Goal: Task Accomplishment & Management: Complete application form

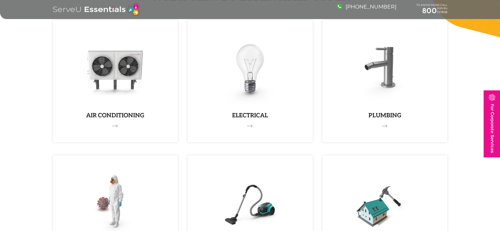
scroll to position [426, 0]
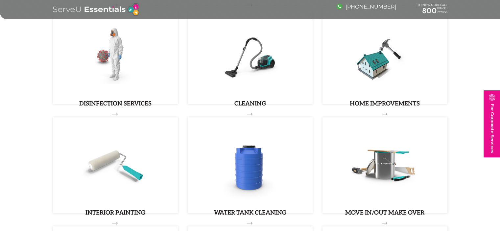
scroll to position [237, 0]
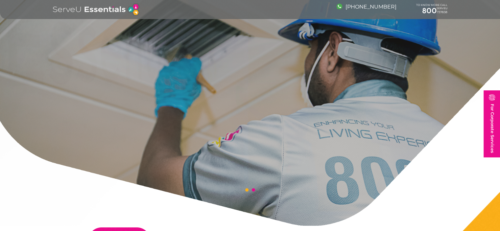
scroll to position [0, 0]
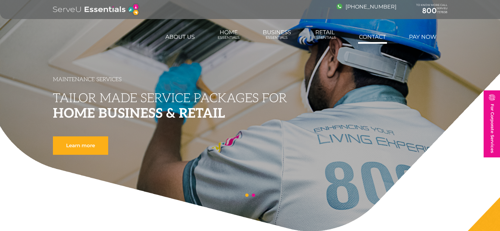
click at [372, 38] on link "Contact" at bounding box center [372, 36] width 29 height 13
click at [426, 37] on link "Pay Now" at bounding box center [423, 36] width 30 height 13
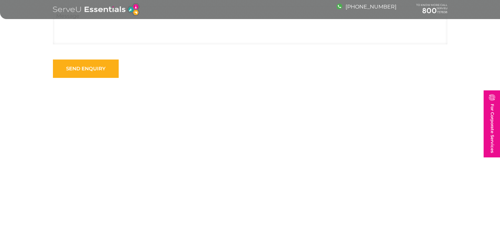
scroll to position [75, 0]
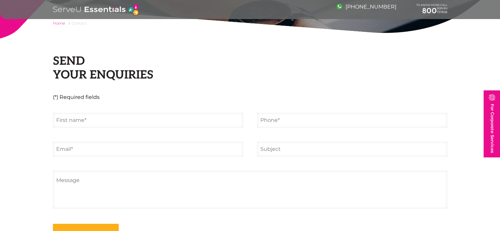
click at [83, 118] on input "text" at bounding box center [148, 120] width 190 height 15
type input "Nazim"
click at [311, 123] on input "tel" at bounding box center [352, 120] width 190 height 15
type input "08668591649"
click at [152, 146] on input "email" at bounding box center [148, 149] width 190 height 15
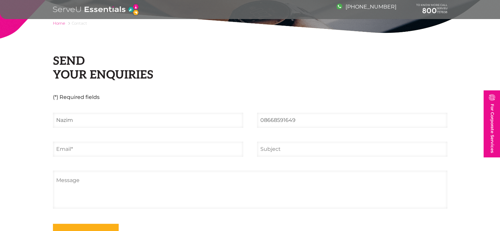
type input "shaikhnazim8421@gmail.com"
click at [294, 150] on input "text" at bounding box center [352, 149] width 190 height 15
type input "AMC testing"
drag, startPoint x: 306, startPoint y: 150, endPoint x: 203, endPoint y: 132, distance: 104.9
click at [204, 132] on ul "Nazim 08668591649 shaikhnazim8421@gmail.com AMC testing Send enquiry" at bounding box center [250, 178] width 409 height 130
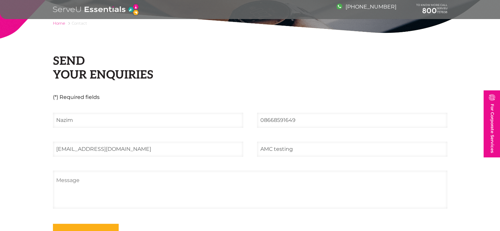
click at [190, 179] on textarea at bounding box center [250, 190] width 395 height 38
paste textarea "AMC testing"
type textarea "AMC testing"
click at [108, 227] on input "Send enquiry" at bounding box center [86, 233] width 66 height 18
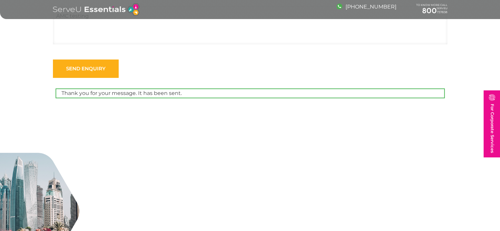
scroll to position [0, 0]
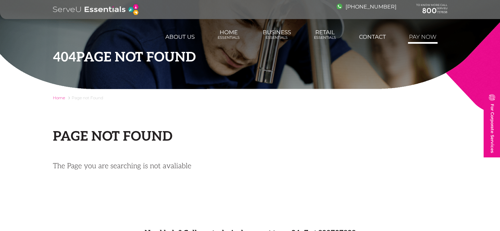
scroll to position [229, 0]
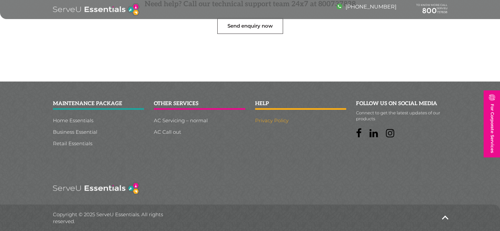
click at [275, 118] on link "Privacy Policy" at bounding box center [300, 120] width 91 height 5
click at [181, 120] on link "AC Servicing – normal" at bounding box center [199, 120] width 91 height 5
click at [171, 130] on link "AC Call out" at bounding box center [199, 132] width 91 height 5
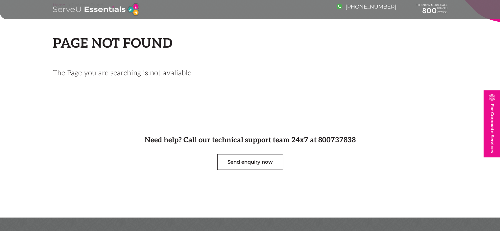
scroll to position [0, 0]
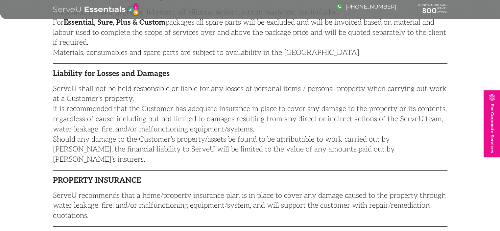
scroll to position [1173, 0]
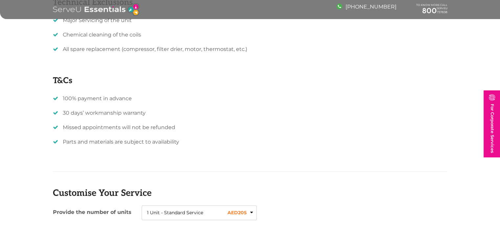
scroll to position [779, 0]
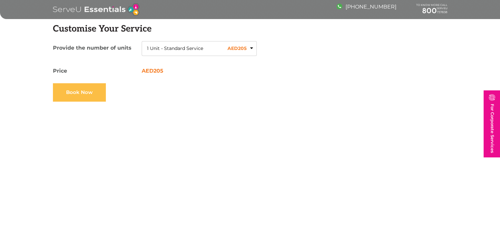
click at [87, 93] on link "Book Now" at bounding box center [79, 92] width 53 height 18
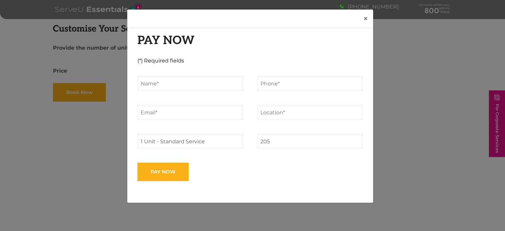
click at [174, 84] on input "text" at bounding box center [191, 83] width 106 height 15
type input "Nazim Shaikh"
type input "08668591649"
type input "shaikhnazim8421@gmail.com"
click at [277, 112] on input "text" at bounding box center [310, 112] width 106 height 15
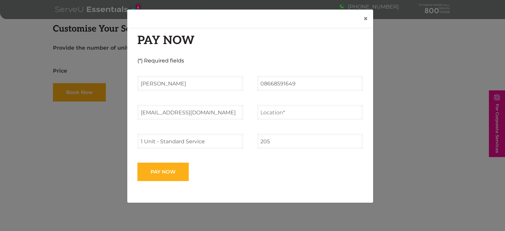
type input "Bhagyoday Nagar Kondhwa, Pune, Maharashtra"
click at [225, 144] on input "1 Unit - Standard Service" at bounding box center [191, 141] width 106 height 15
click at [196, 139] on input "1 Unit - Standard Service" at bounding box center [191, 141] width 106 height 15
click at [242, 165] on li "Pay now" at bounding box center [251, 172] width 240 height 18
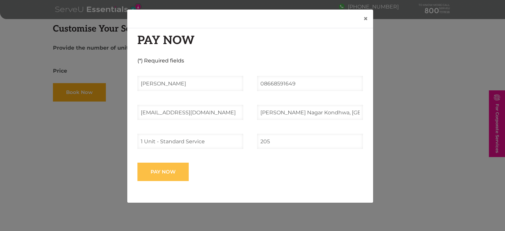
click at [176, 168] on input "Pay now" at bounding box center [163, 172] width 51 height 18
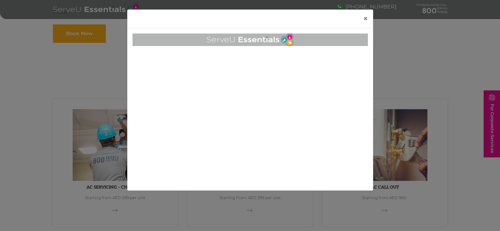
scroll to position [599, 0]
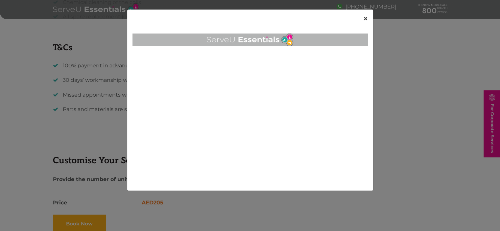
click at [368, 16] on button "×" at bounding box center [365, 19] width 15 height 18
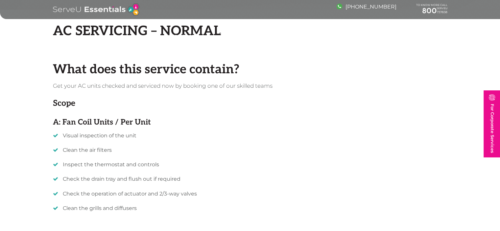
scroll to position [0, 0]
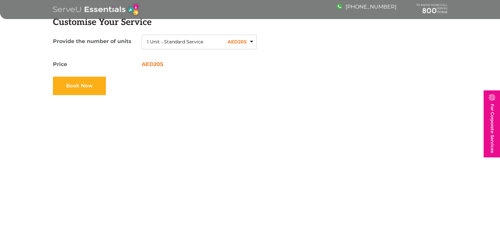
scroll to position [621, 0]
